Goal: Task Accomplishment & Management: Manage account settings

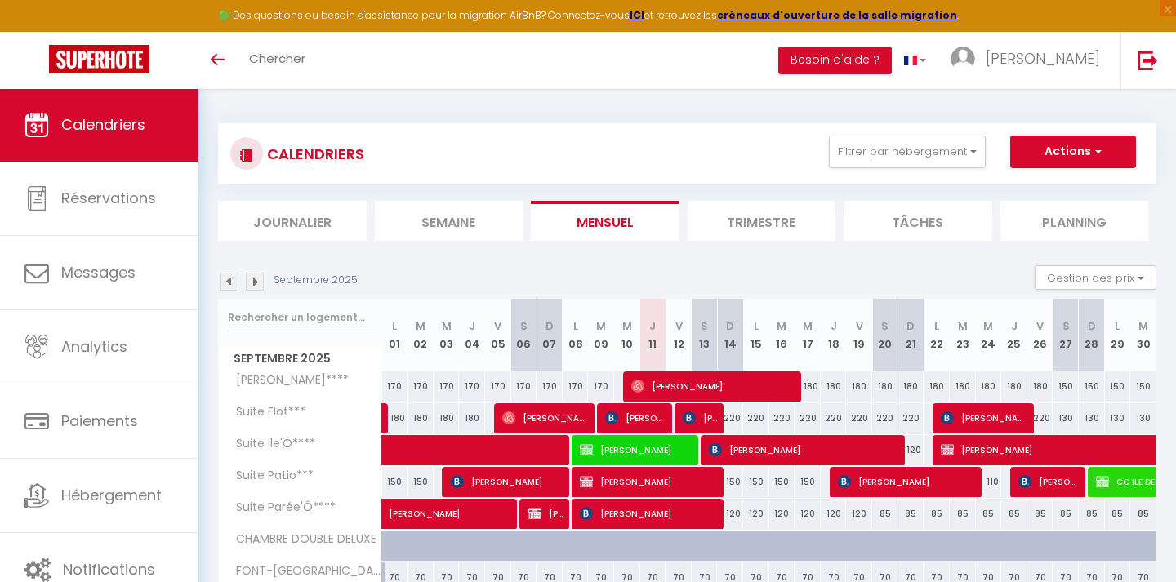
click at [705, 401] on span "[PERSON_NAME]" at bounding box center [714, 386] width 166 height 31
select select "OK"
select select "0"
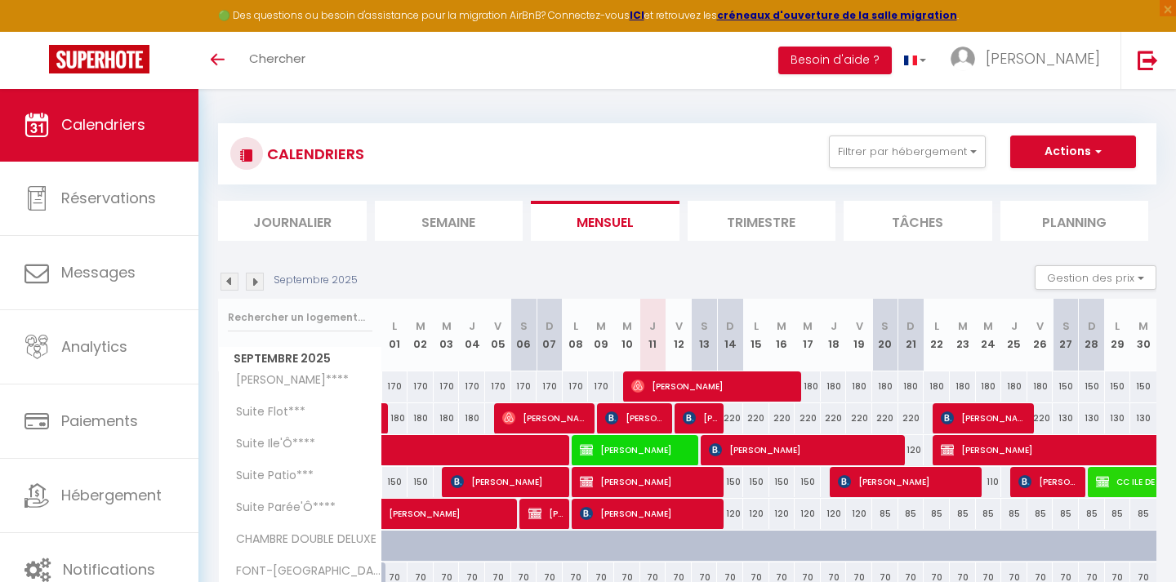
select select "1"
select select
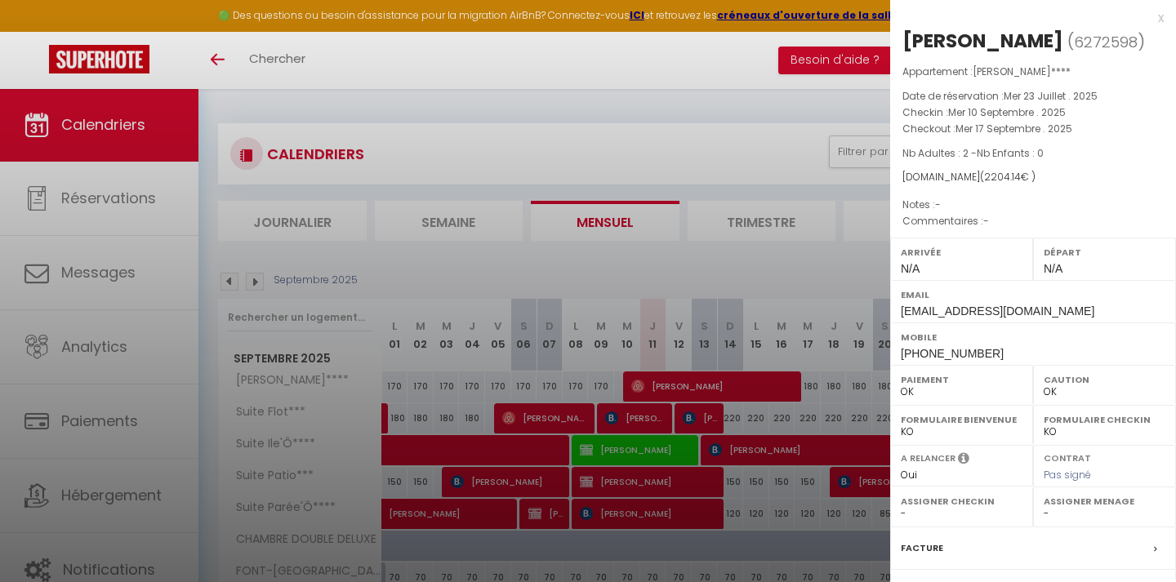
click at [705, 415] on div at bounding box center [588, 291] width 1176 height 582
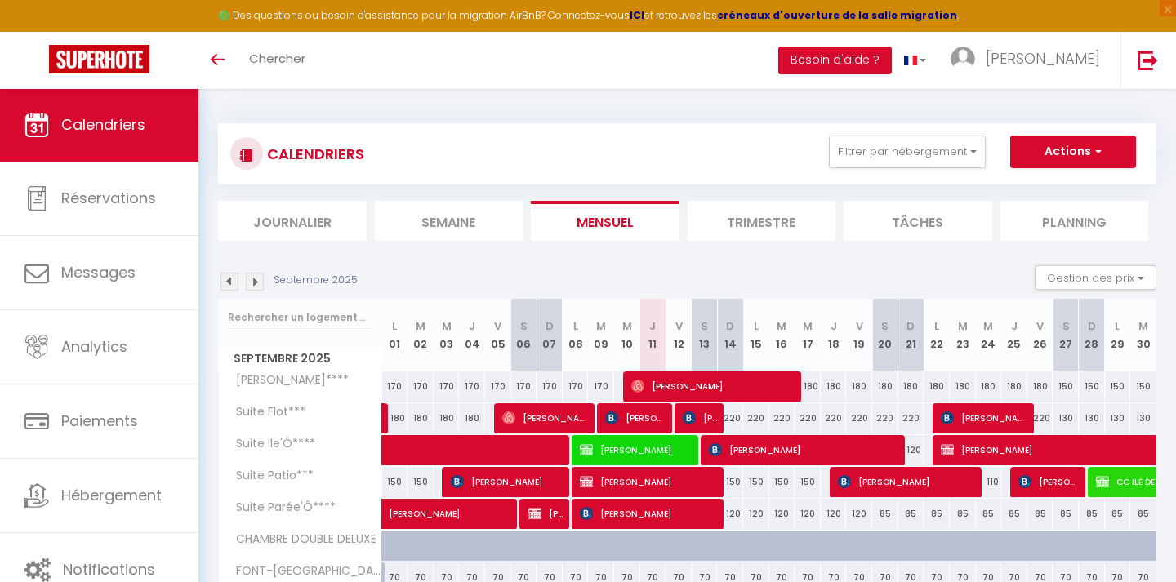
click at [705, 416] on body "🟢 Des questions ou besoin d'assistance pour la migration AirBnB? Connectez-vous…" at bounding box center [588, 379] width 1176 height 582
click at [686, 420] on img at bounding box center [688, 417] width 13 height 13
select select "KO"
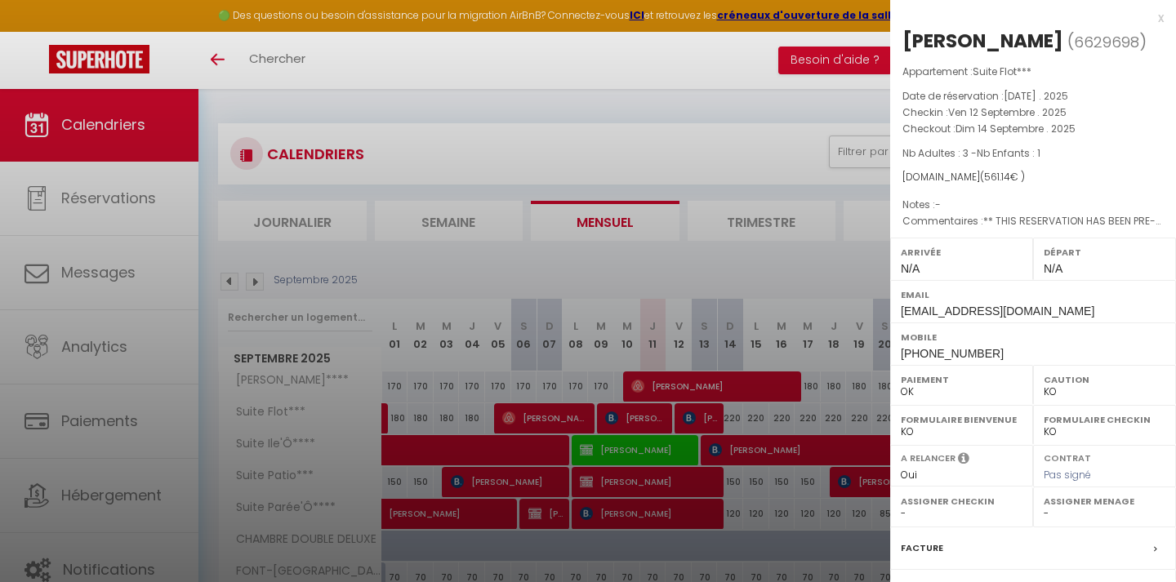
click at [506, 272] on div at bounding box center [588, 291] width 1176 height 582
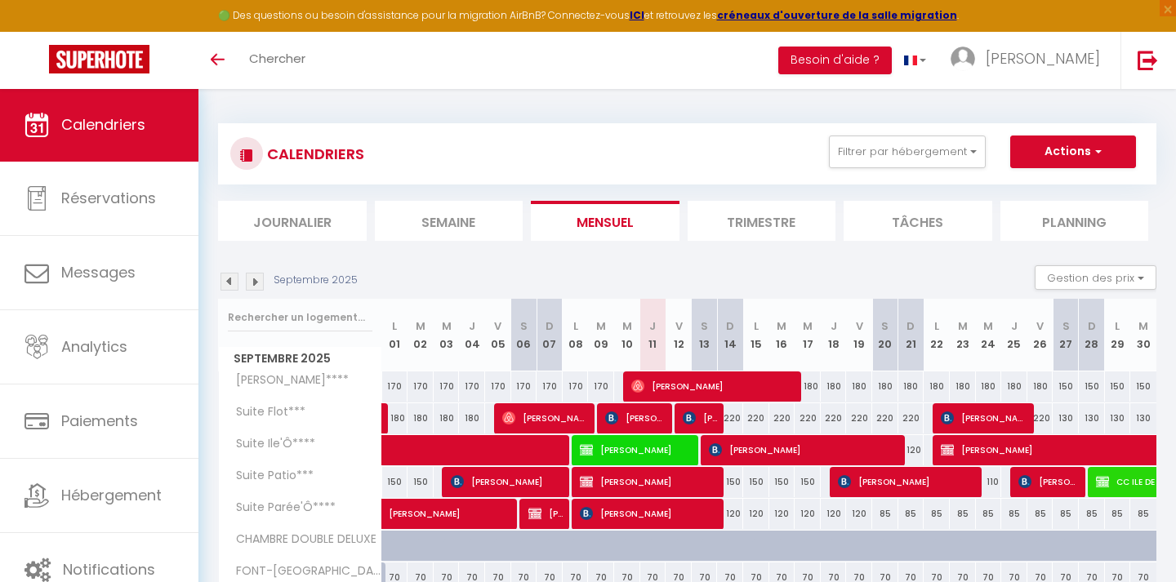
click at [825, 452] on span "[PERSON_NAME]" at bounding box center [805, 449] width 192 height 31
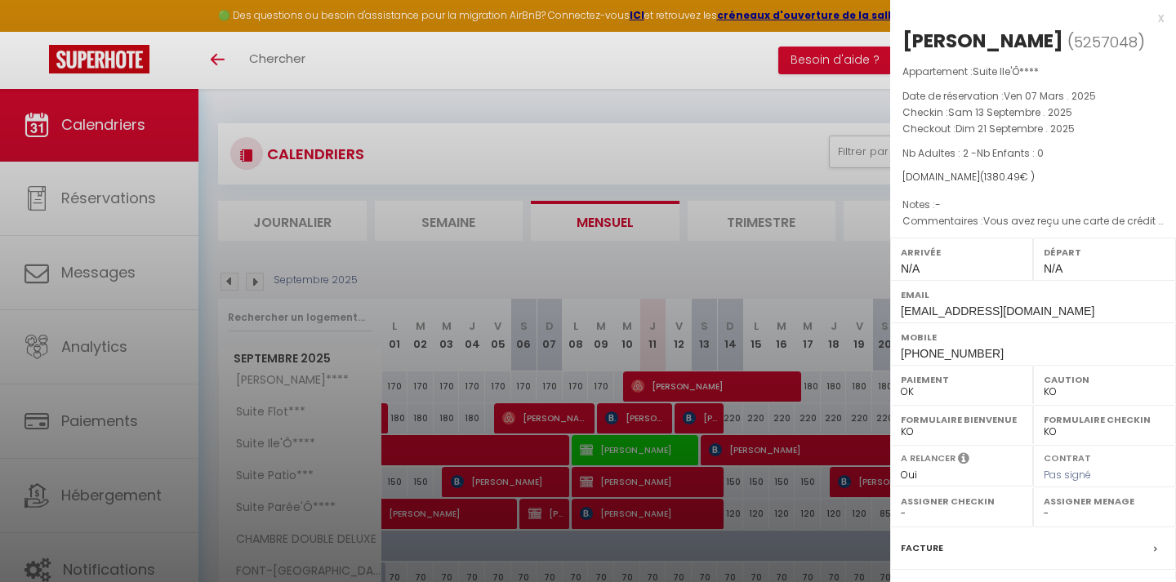
click at [658, 273] on div at bounding box center [588, 291] width 1176 height 582
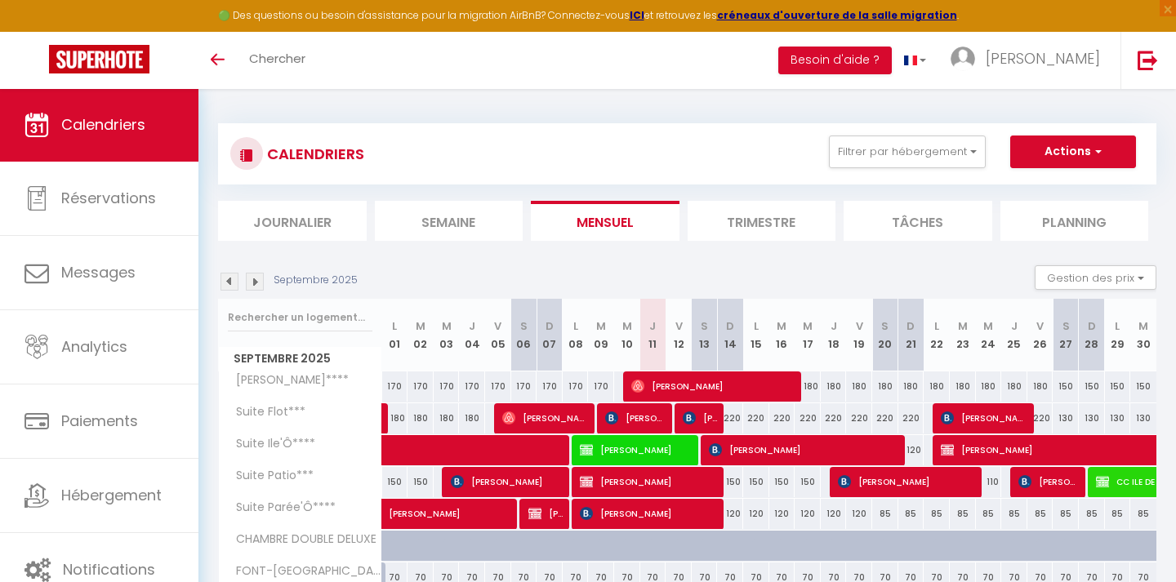
click at [736, 514] on div "120" at bounding box center [730, 514] width 26 height 30
type input "120"
type input "Dim 14 Septembre 2025"
type input "Lun 15 Septembre 2025"
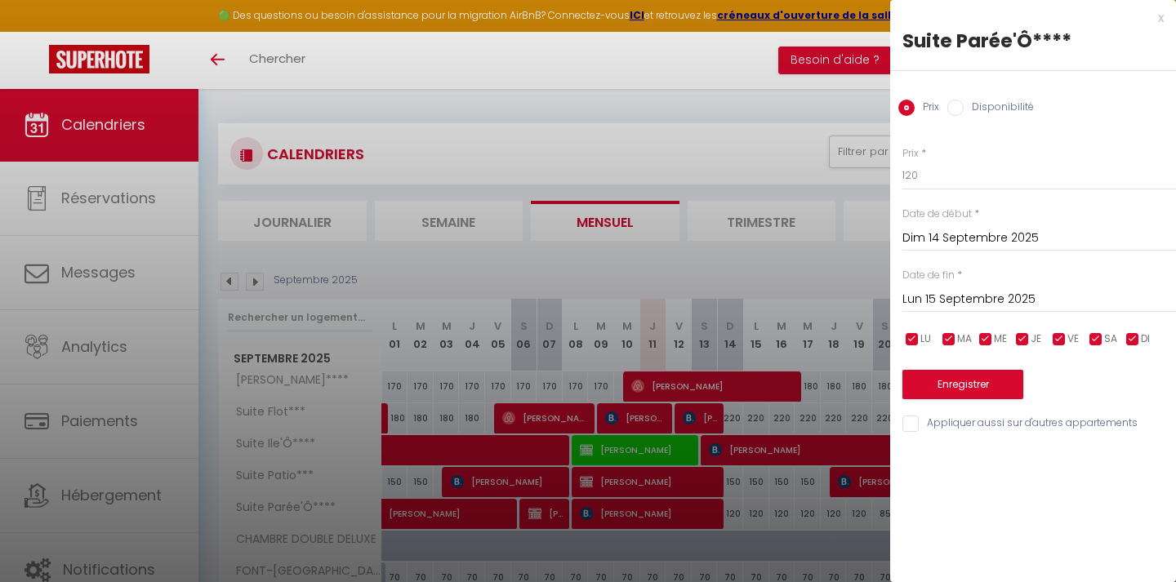
click at [524, 131] on div at bounding box center [588, 291] width 1176 height 582
